Goal: Task Accomplishment & Management: Use online tool/utility

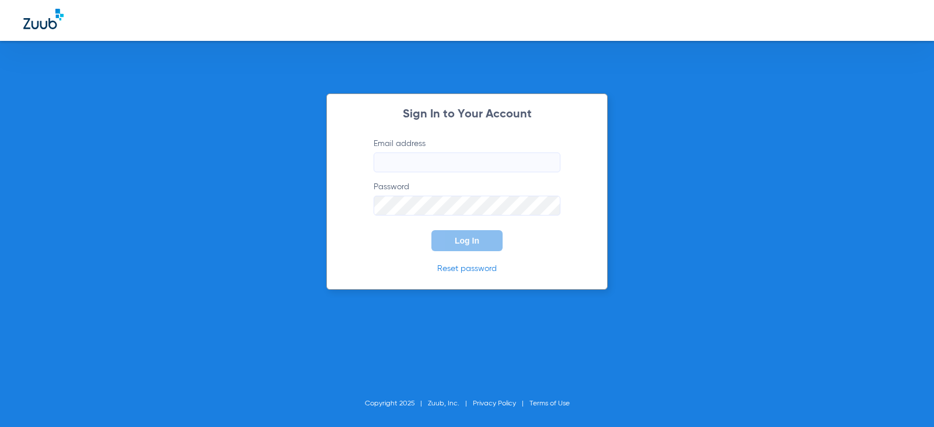
click at [417, 161] on input "Email address" at bounding box center [466, 162] width 187 height 20
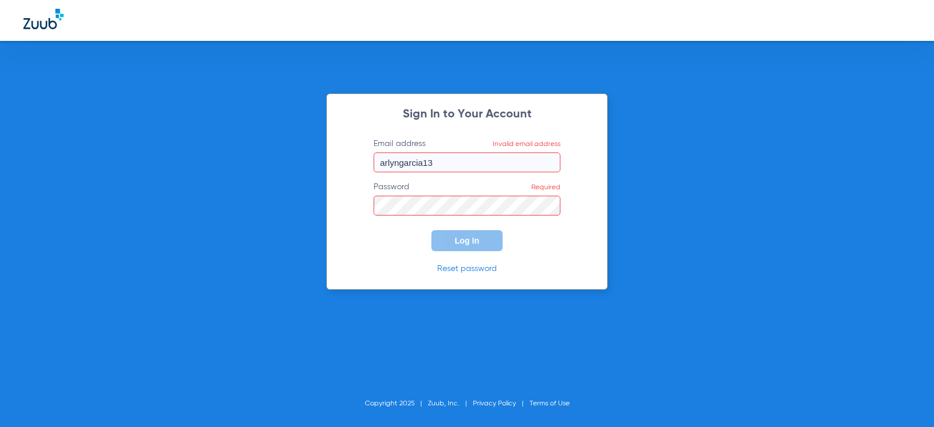
click at [456, 160] on input "arlyngarcia13" at bounding box center [466, 162] width 187 height 20
type input "[EMAIL_ADDRESS][DOMAIN_NAME]"
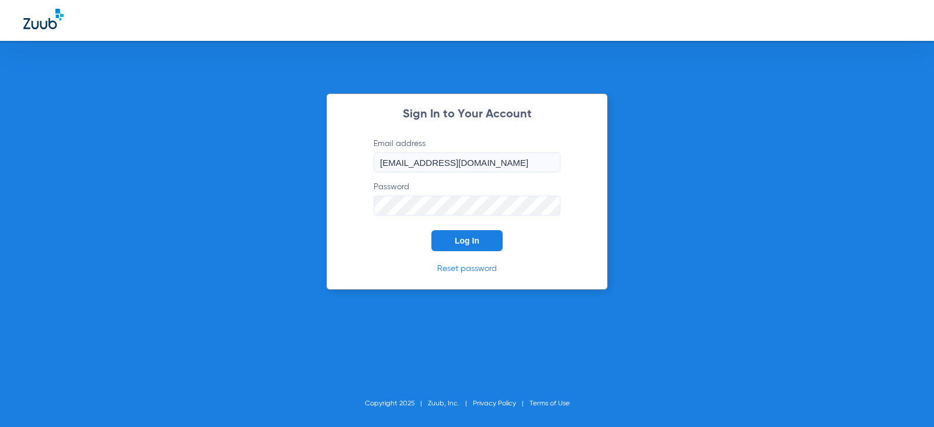
click at [431, 230] on button "Log In" at bounding box center [466, 240] width 71 height 21
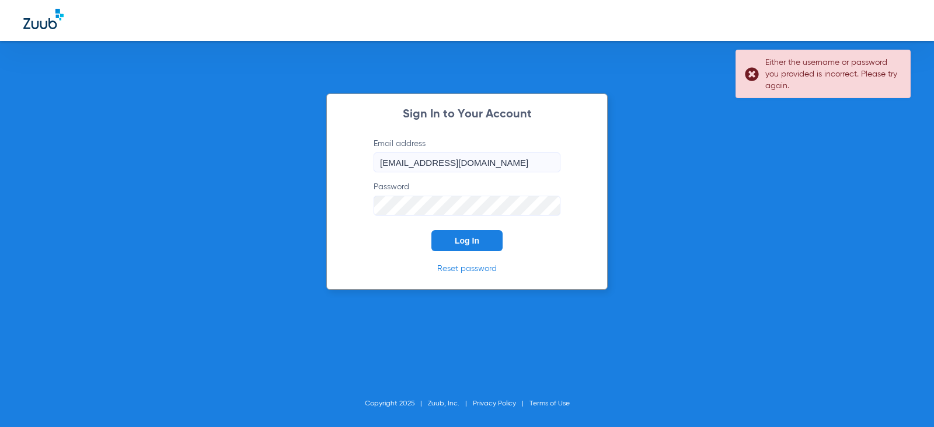
click at [431, 230] on button "Log In" at bounding box center [466, 240] width 71 height 21
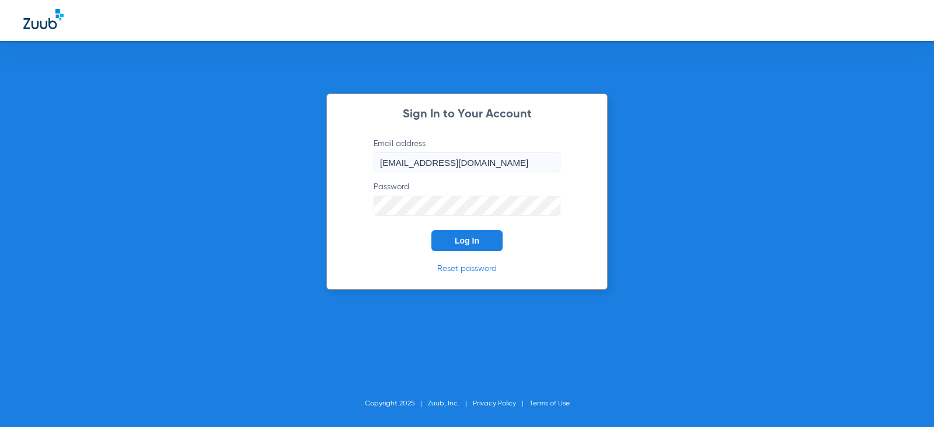
click at [273, 206] on div "Sign In to Your Account Email address [EMAIL_ADDRESS][DOMAIN_NAME] Password Log…" at bounding box center [467, 213] width 934 height 427
click at [431, 230] on button "Log In" at bounding box center [466, 240] width 71 height 21
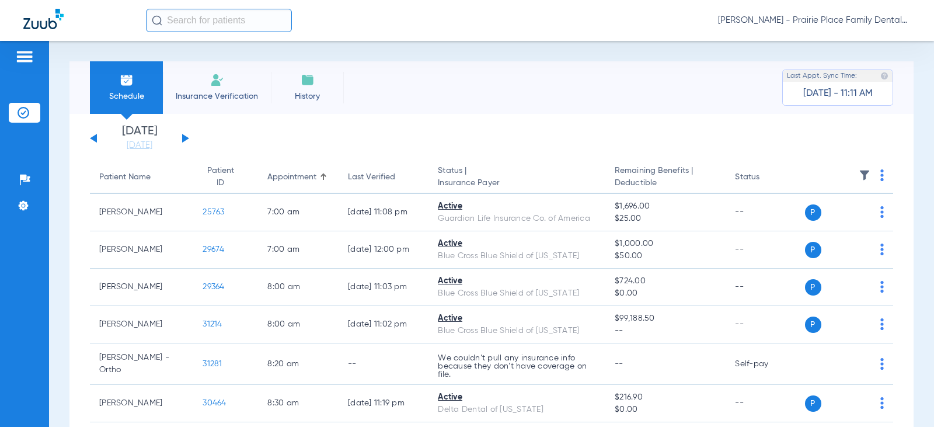
click at [185, 138] on button at bounding box center [185, 138] width 7 height 9
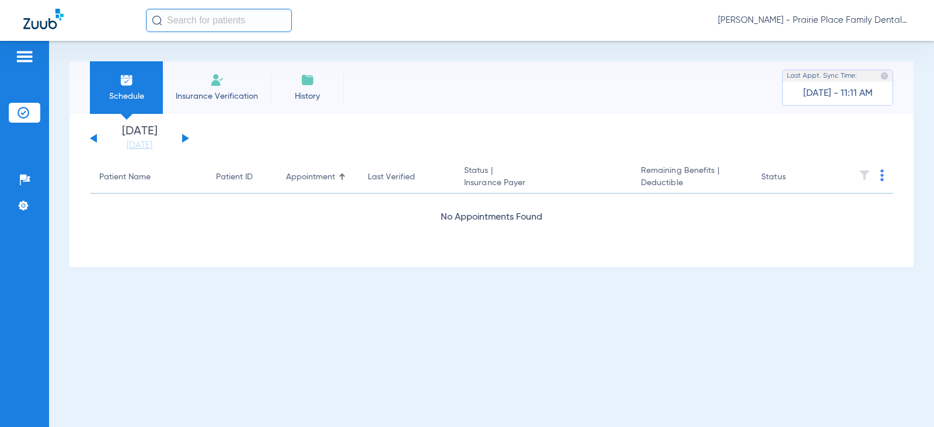
click at [185, 138] on button at bounding box center [185, 138] width 7 height 9
click at [185, 139] on button at bounding box center [185, 138] width 7 height 9
